Goal: Task Accomplishment & Management: Complete application form

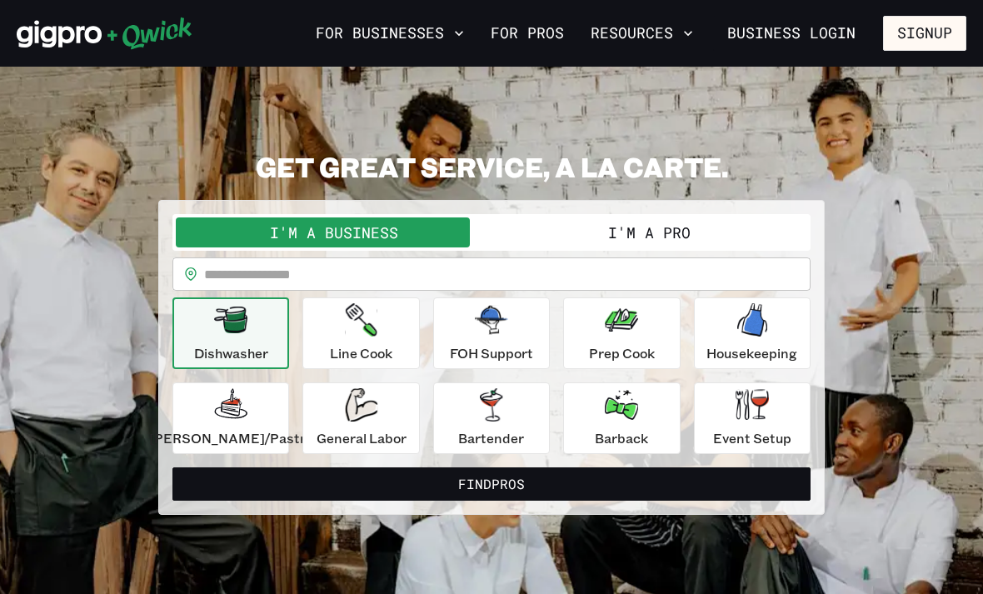
click at [635, 234] on button "I'm a Pro" at bounding box center [649, 232] width 316 height 30
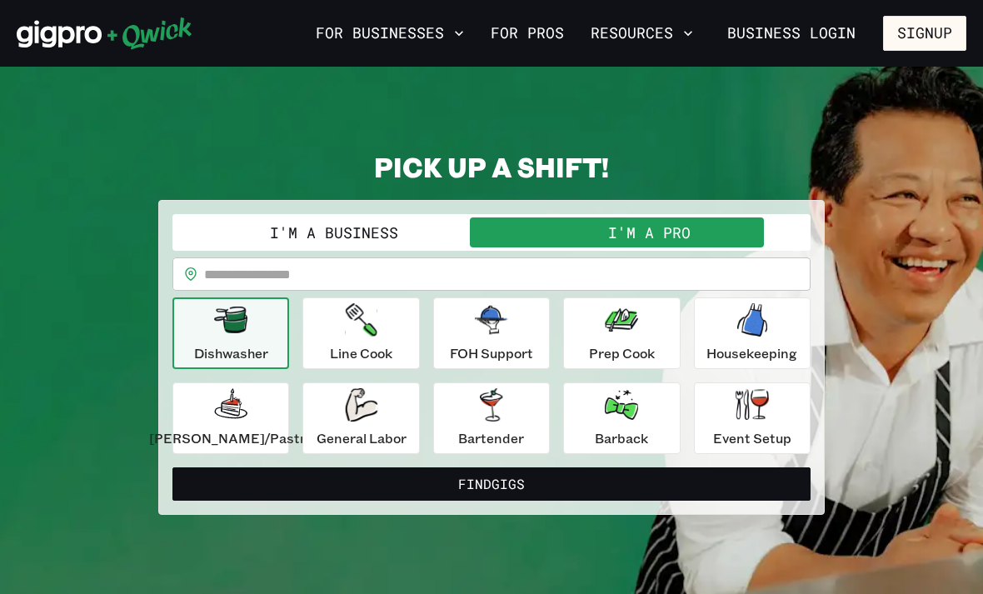
click at [376, 426] on div "General Labor" at bounding box center [361, 418] width 90 height 60
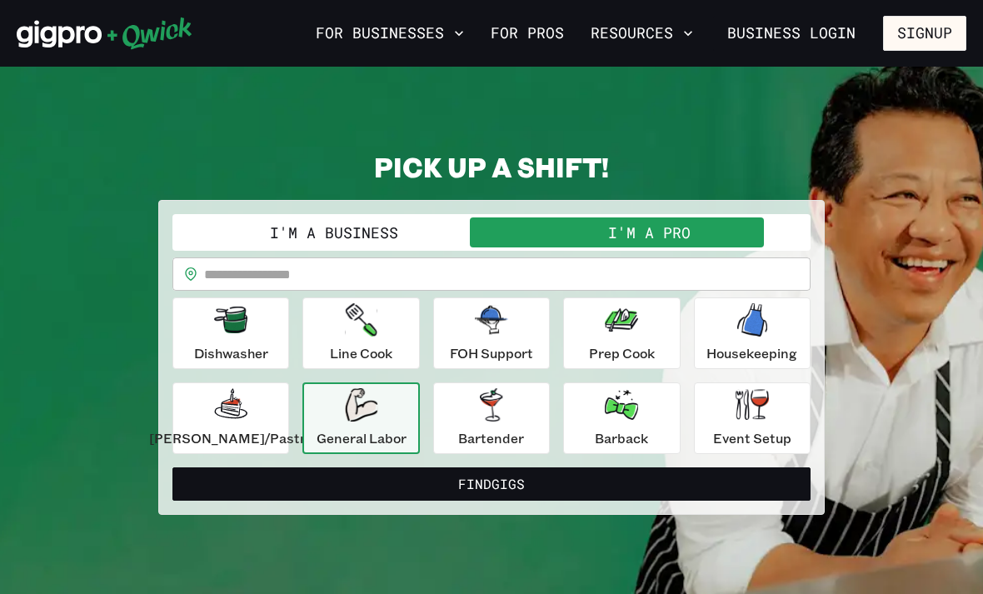
click at [521, 274] on input "text" at bounding box center [507, 273] width 606 height 33
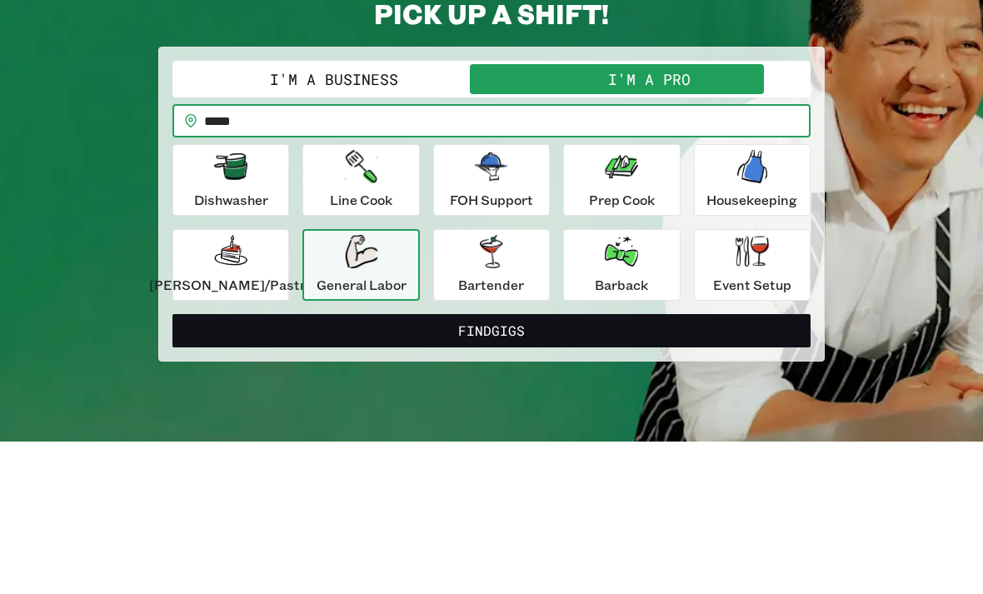
scroll to position [153, 0]
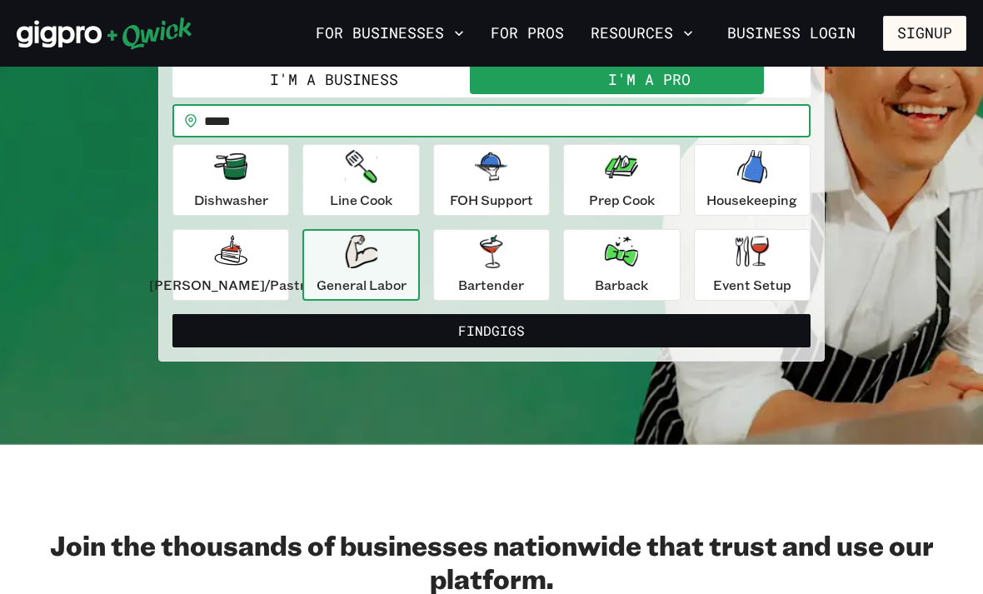
type input "*****"
click at [491, 326] on button "Find Gigs" at bounding box center [491, 330] width 638 height 33
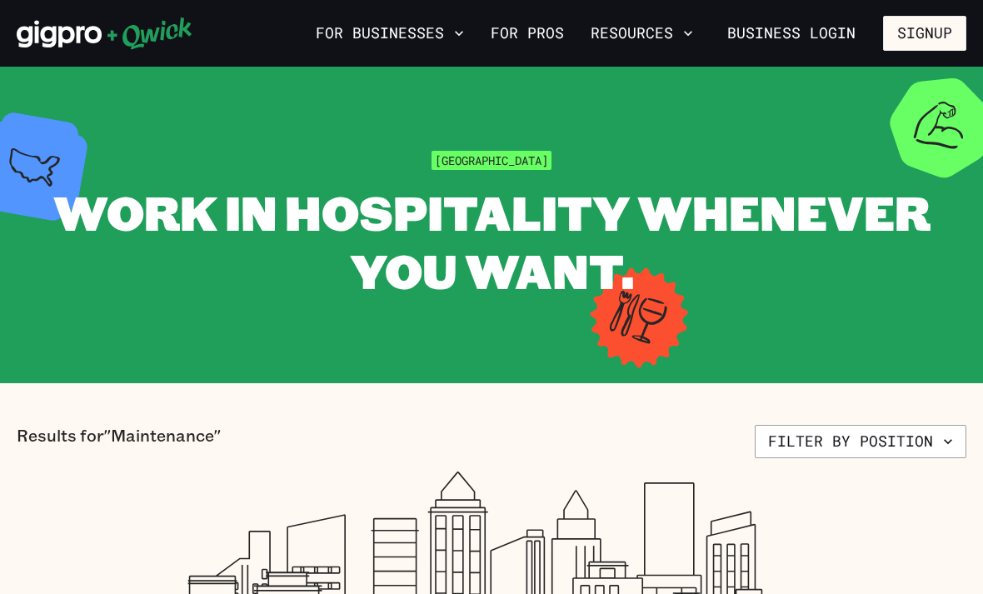
click at [944, 443] on icon "button" at bounding box center [947, 441] width 17 height 17
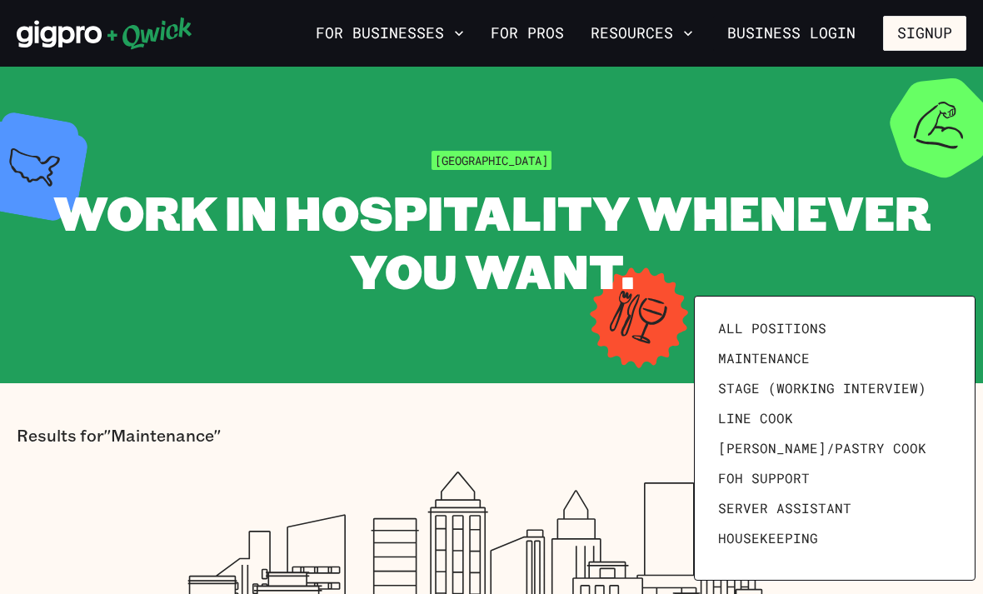
click at [748, 483] on span "FOH Support" at bounding box center [764, 478] width 92 height 17
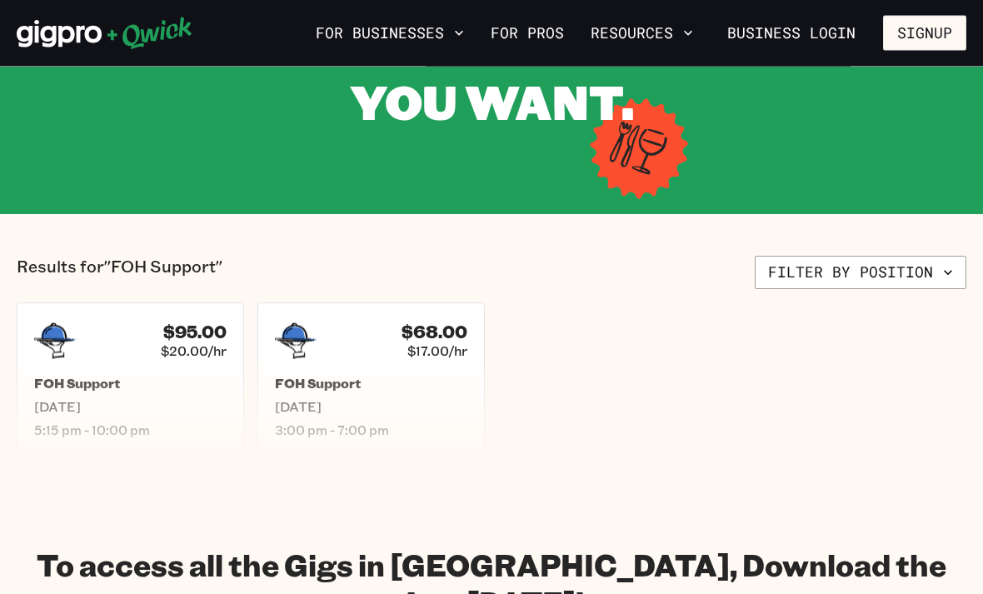
scroll to position [169, 0]
click at [138, 383] on h5 "FOH Support" at bounding box center [130, 383] width 192 height 17
